Goal: Transaction & Acquisition: Book appointment/travel/reservation

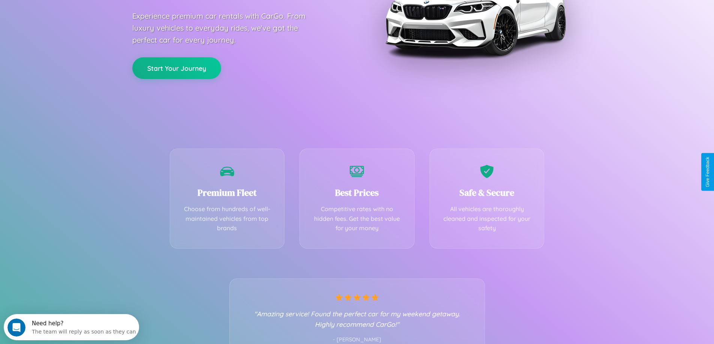
scroll to position [148, 0]
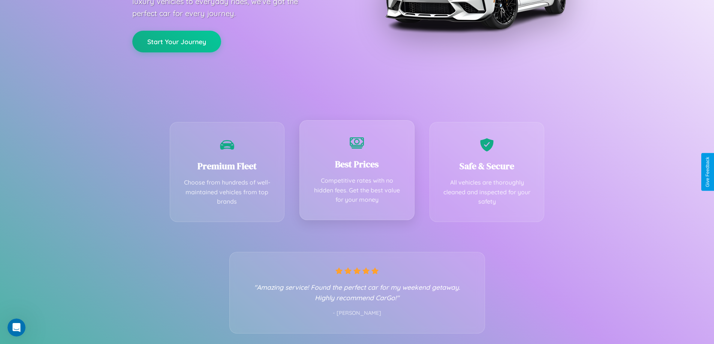
click at [357, 172] on div "Best Prices Competitive rates with no hidden fees. Get the best value for your …" at bounding box center [356, 170] width 115 height 100
click at [176, 41] on button "Start Your Journey" at bounding box center [176, 41] width 89 height 22
click at [176, 40] on button "Start Your Journey" at bounding box center [176, 41] width 89 height 22
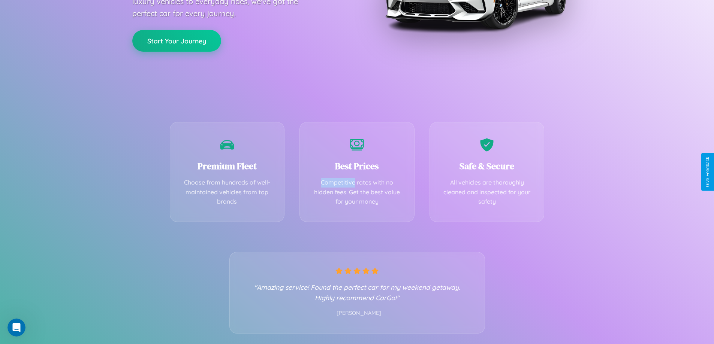
click at [176, 40] on button "Start Your Journey" at bounding box center [176, 41] width 89 height 22
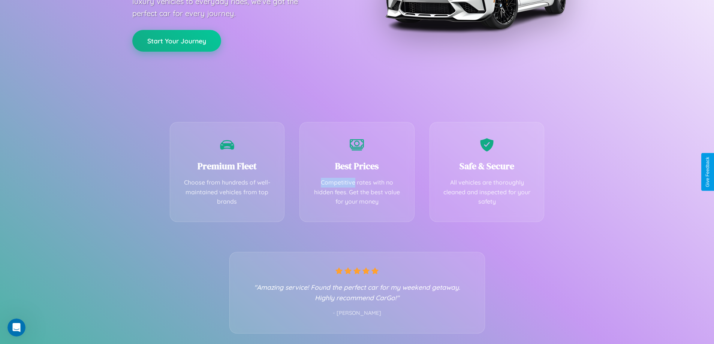
click at [176, 40] on button "Start Your Journey" at bounding box center [176, 41] width 89 height 22
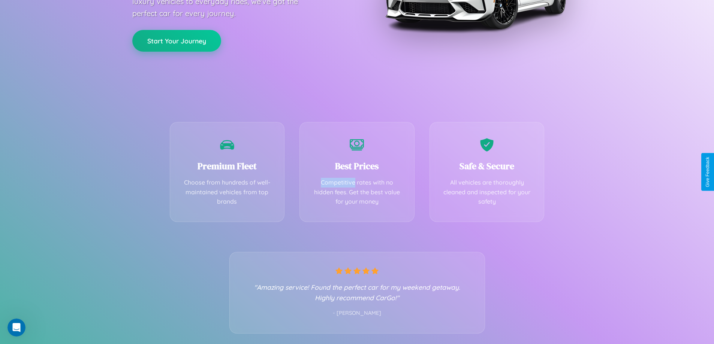
click at [176, 40] on button "Start Your Journey" at bounding box center [176, 41] width 89 height 22
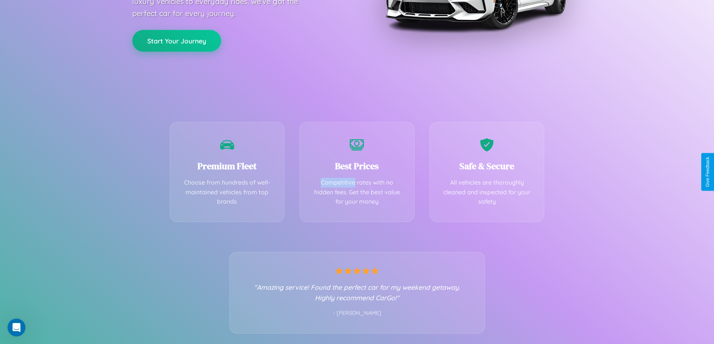
click at [176, 40] on button "Start Your Journey" at bounding box center [176, 41] width 89 height 22
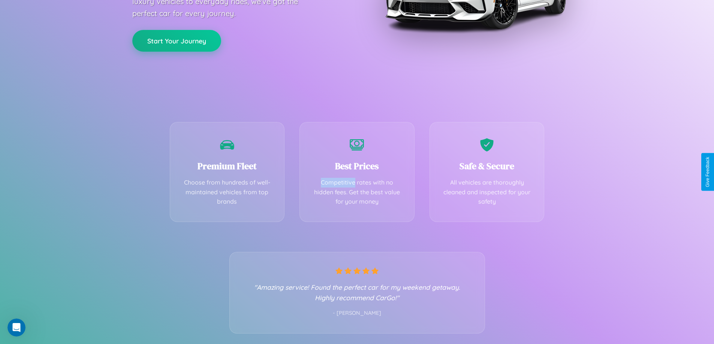
click at [176, 40] on button "Start Your Journey" at bounding box center [176, 41] width 89 height 22
